Goal: Task Accomplishment & Management: Manage account settings

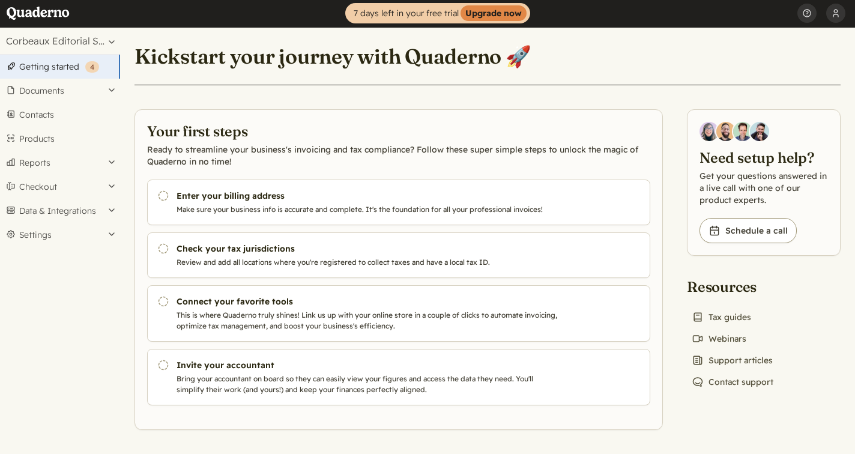
scroll to position [1, 0]
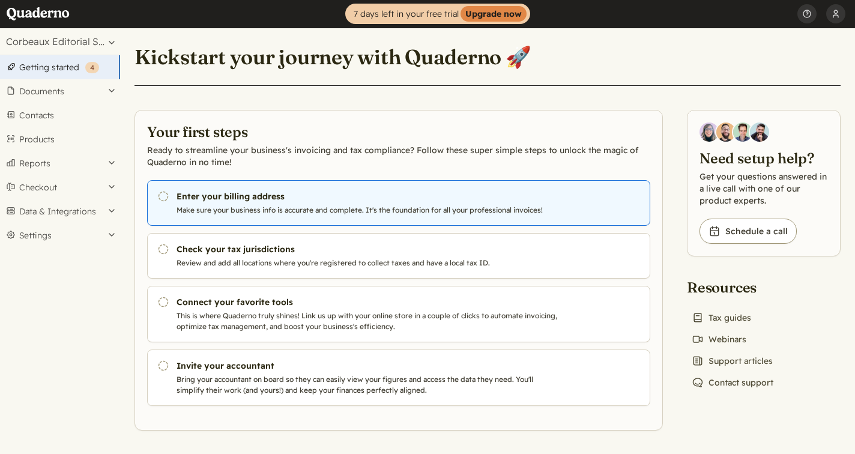
click at [449, 213] on p "Make sure your business info is accurate and complete. It's the foundation for …" at bounding box center [367, 210] width 383 height 11
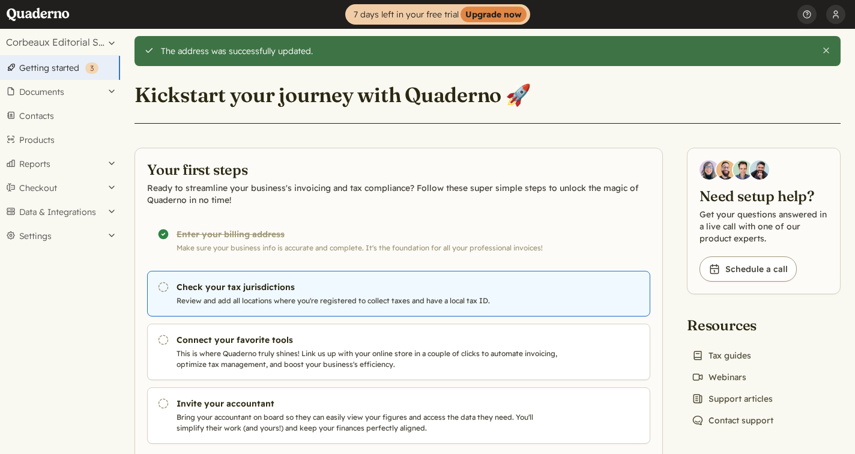
scroll to position [38, 0]
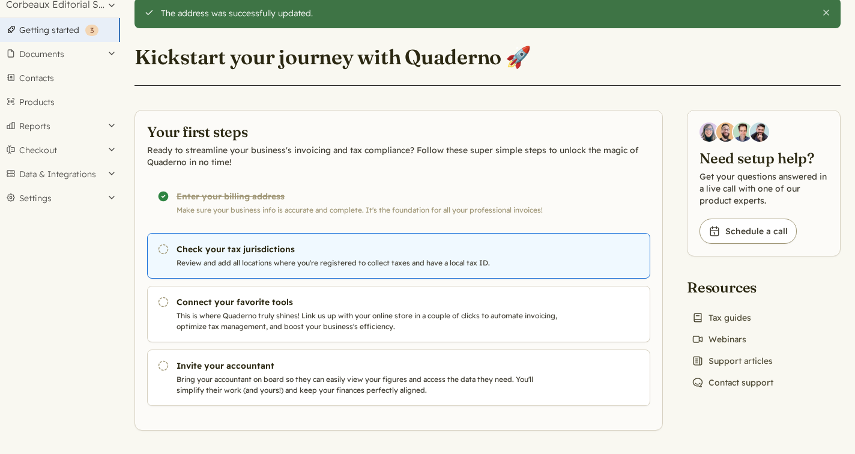
click at [348, 247] on h3 "Check your tax jurisdictions" at bounding box center [367, 249] width 383 height 12
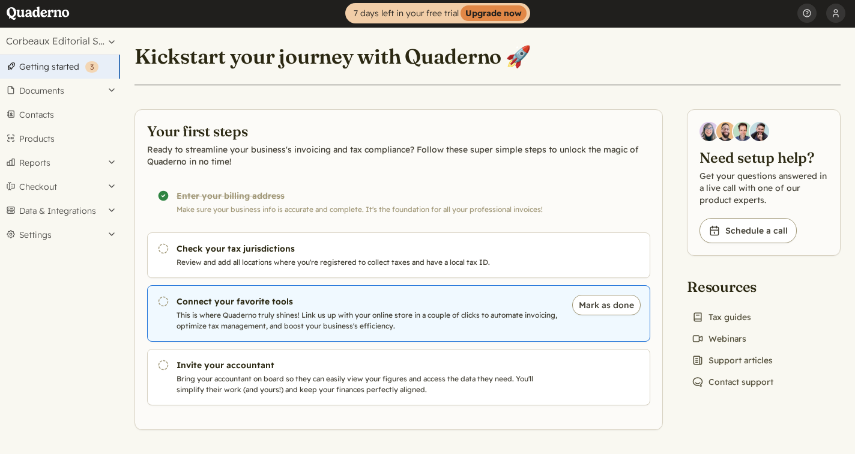
scroll to position [1, 0]
click at [445, 308] on link "Pending Connect your favorite tools This is where Quaderno truly shines! Link u…" at bounding box center [398, 314] width 503 height 56
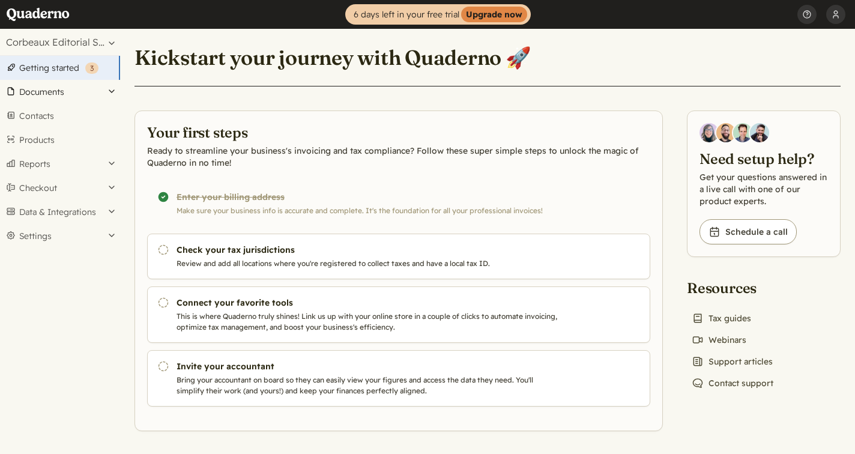
click at [49, 89] on button "Documents" at bounding box center [60, 92] width 120 height 24
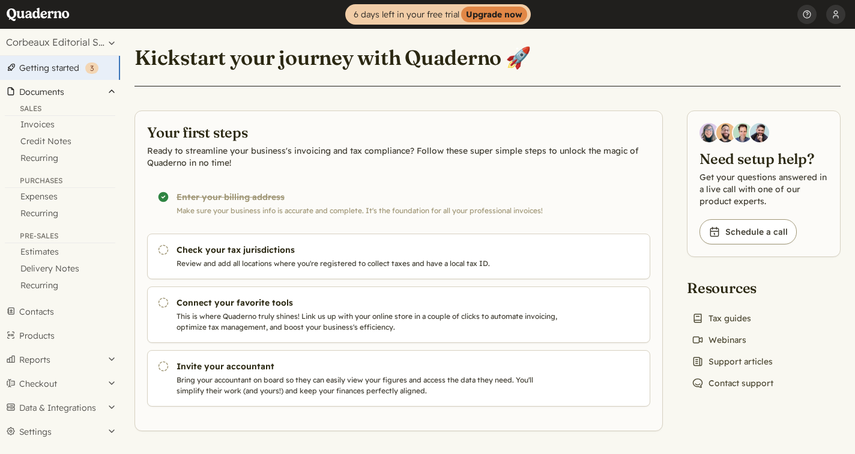
click at [49, 89] on button "Documents" at bounding box center [60, 92] width 120 height 24
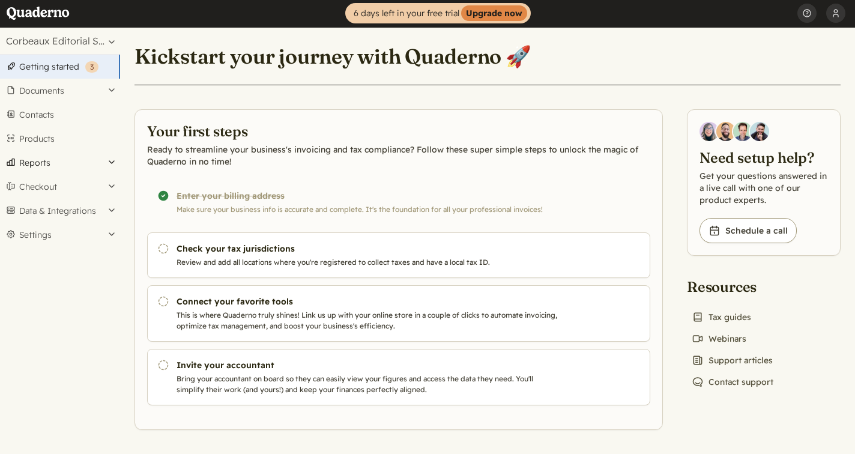
scroll to position [1, 0]
click at [113, 164] on button "Reports" at bounding box center [60, 163] width 120 height 24
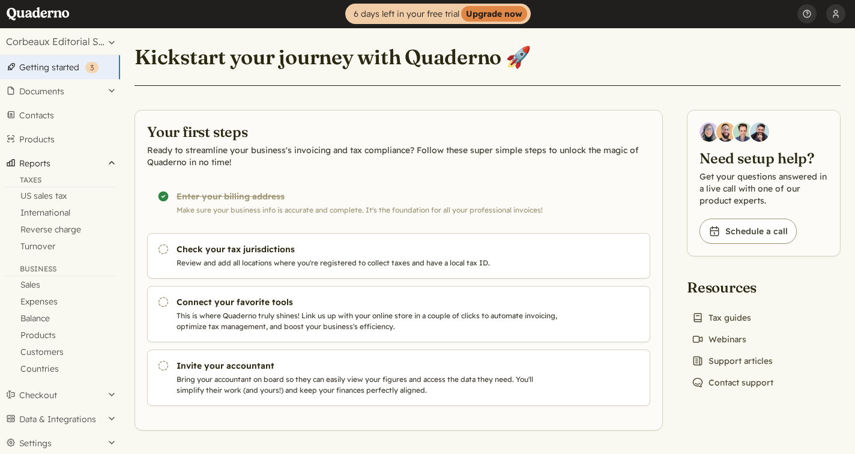
click at [113, 164] on button "Reports" at bounding box center [60, 163] width 120 height 24
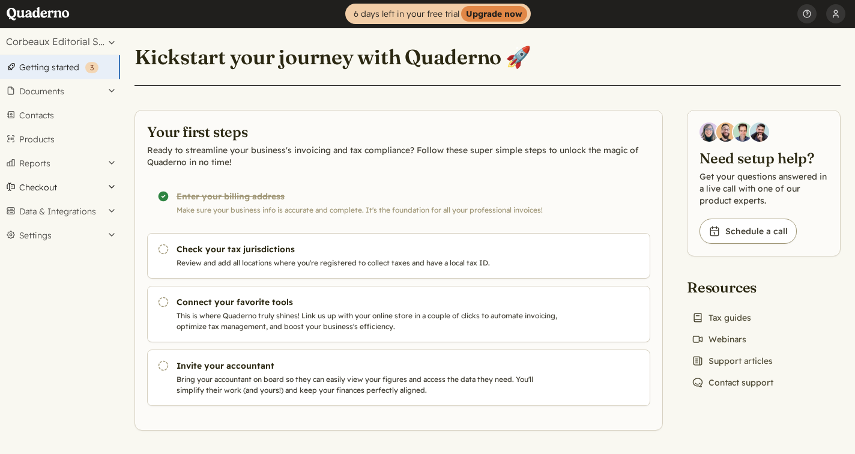
click at [112, 182] on button "Checkout" at bounding box center [60, 187] width 120 height 24
click at [115, 207] on button "Data & Integrations" at bounding box center [60, 211] width 120 height 24
click at [112, 236] on button "Settings" at bounding box center [60, 235] width 120 height 24
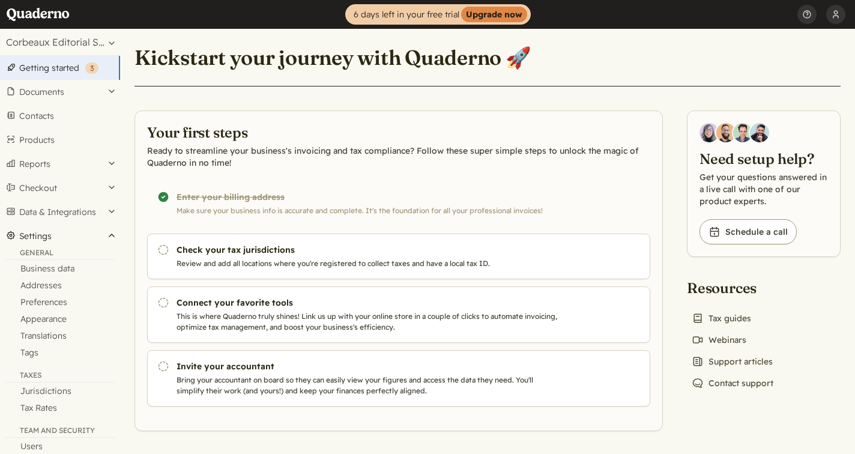
scroll to position [0, 0]
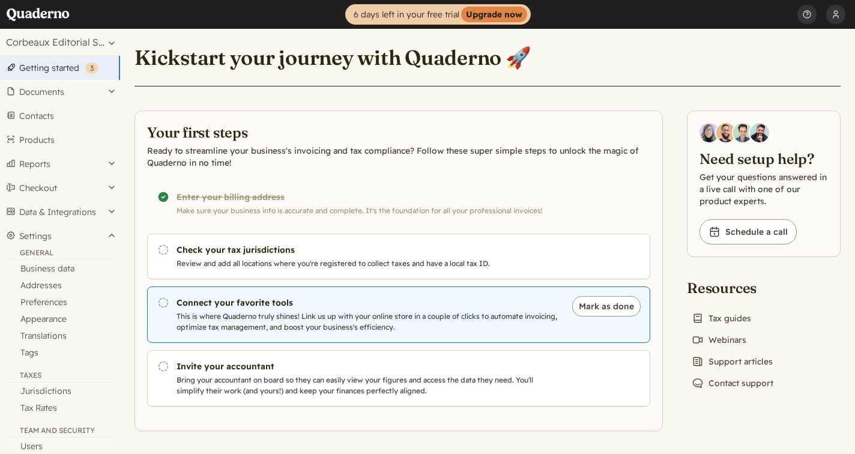
click at [309, 318] on p "This is where Quaderno truly shines! Link us up with your online store in a cou…" at bounding box center [367, 322] width 383 height 22
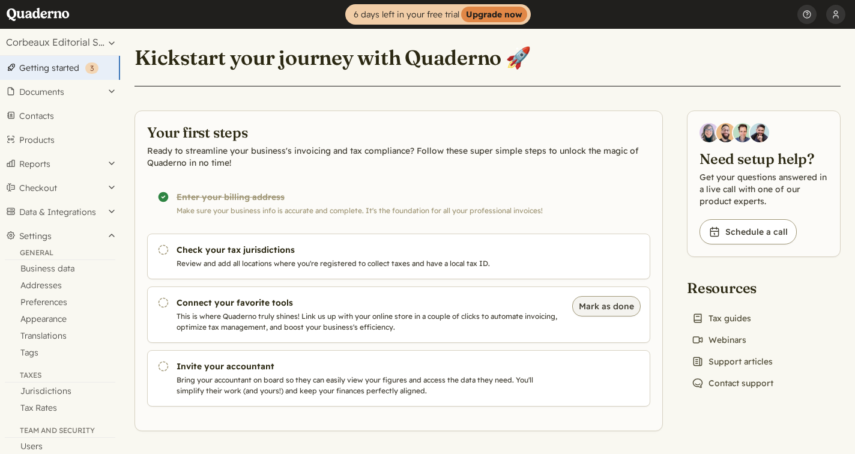
click at [604, 309] on button "Mark as done" at bounding box center [606, 306] width 68 height 20
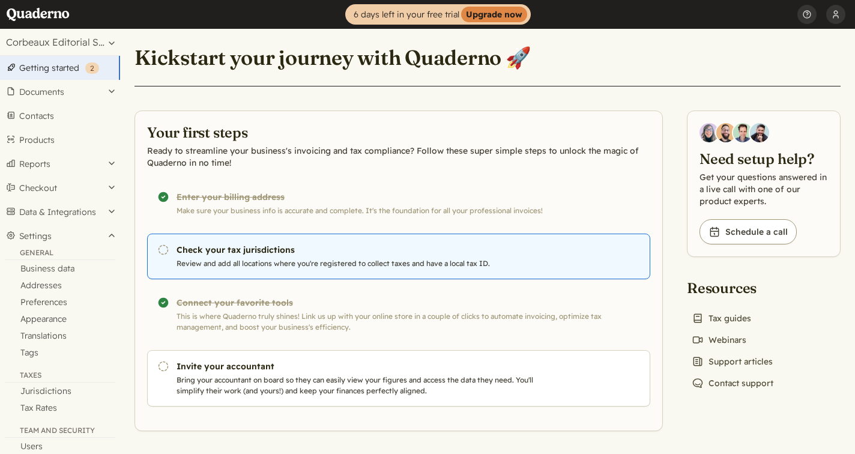
click at [438, 257] on link "Pending Check your tax jurisdictions Review and add all locations where you're …" at bounding box center [398, 257] width 503 height 46
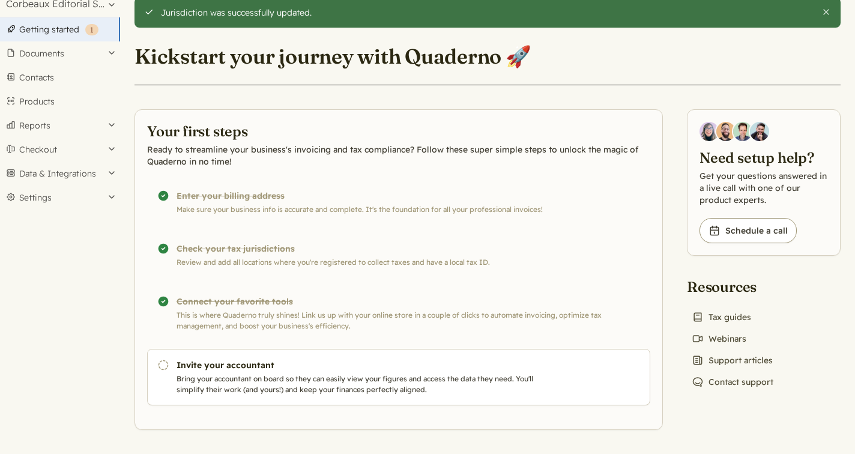
scroll to position [38, 0]
click at [205, 252] on div "Completed! Check your tax jurisdictions Review and add all locations where you'…" at bounding box center [398, 256] width 503 height 46
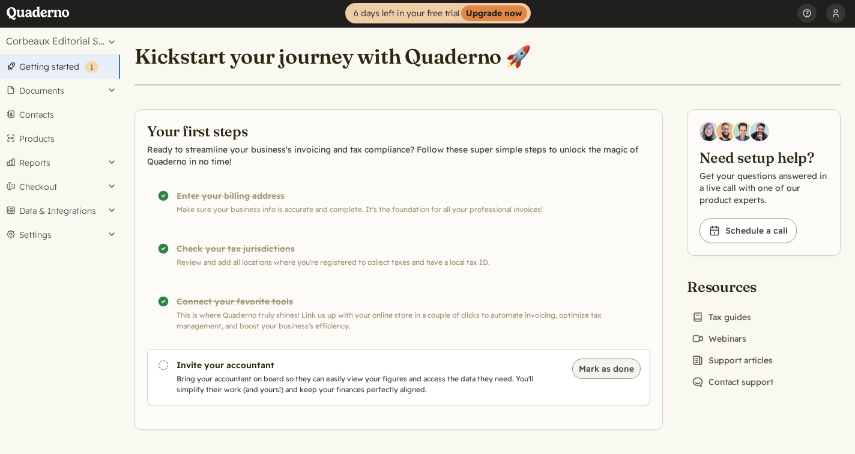
scroll to position [1, 0]
click at [628, 374] on button "Mark as done" at bounding box center [606, 369] width 68 height 20
